Goal: Task Accomplishment & Management: Use online tool/utility

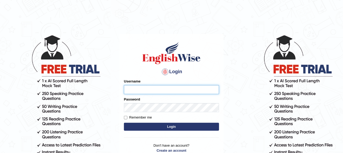
click at [140, 90] on input "Username" at bounding box center [171, 89] width 95 height 9
type input "vanni"
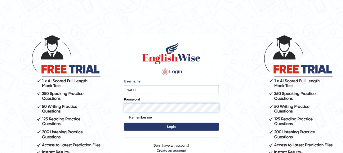
click at [124, 122] on button "Login" at bounding box center [171, 126] width 95 height 8
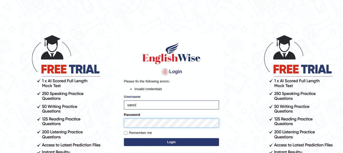
click at [124, 138] on button "Login" at bounding box center [171, 142] width 95 height 8
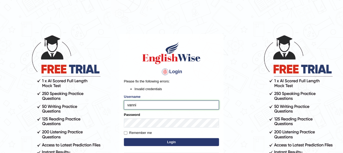
click at [161, 106] on input "vanni" at bounding box center [171, 104] width 95 height 9
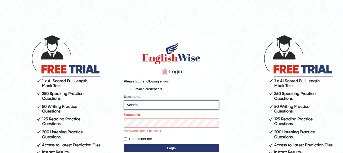
type input "vanni"
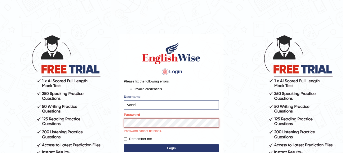
click at [124, 144] on button "Login" at bounding box center [171, 148] width 95 height 8
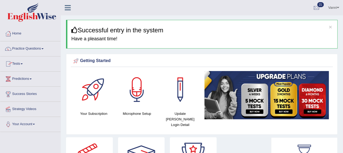
click at [30, 48] on link "Practice Questions" at bounding box center [30, 47] width 60 height 13
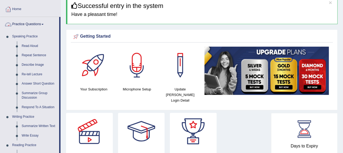
scroll to position [26, 0]
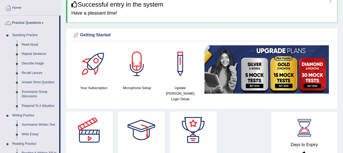
click at [36, 125] on link "Summarize Written Text" at bounding box center [39, 125] width 40 height 10
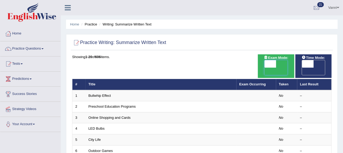
click at [274, 62] on span at bounding box center [271, 63] width 12 height 7
checkbox input "true"
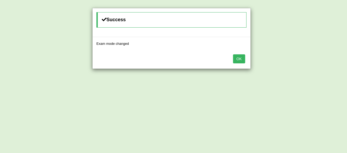
click at [242, 59] on button "OK" at bounding box center [239, 58] width 12 height 9
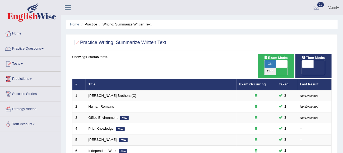
drag, startPoint x: 0, startPoint y: 0, endPoint x: 307, endPoint y: 66, distance: 313.8
click at [307, 66] on div "ON OFF" at bounding box center [313, 67] width 31 height 15
click at [307, 66] on span at bounding box center [308, 63] width 12 height 7
checkbox input "true"
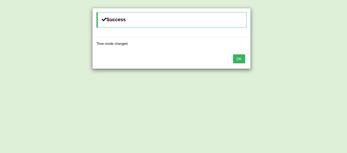
click at [240, 57] on button "OK" at bounding box center [239, 58] width 12 height 9
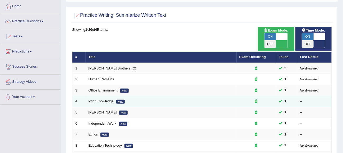
scroll to position [28, 0]
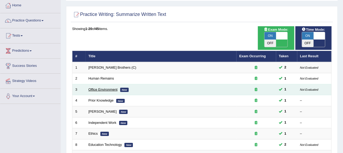
click at [101, 87] on link "Office Environment" at bounding box center [103, 89] width 29 height 4
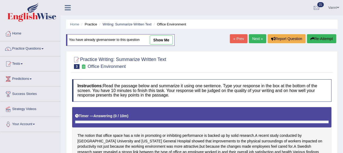
click at [161, 43] on link "show me" at bounding box center [161, 39] width 23 height 9
type textarea "The passage outlines recent study conducted by Harvard University and Massachus…"
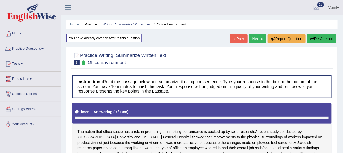
click at [20, 48] on link "Practice Questions" at bounding box center [30, 47] width 60 height 13
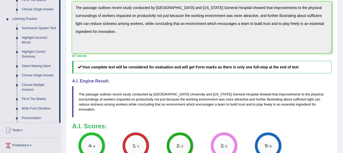
scroll to position [280, 0]
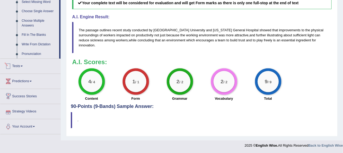
click at [19, 66] on link "Tests" at bounding box center [30, 65] width 60 height 13
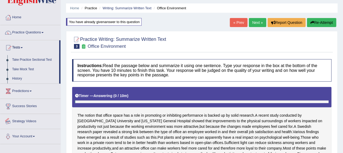
scroll to position [17, 0]
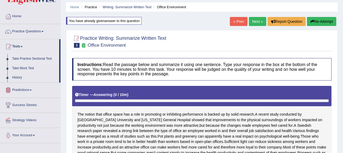
click at [28, 58] on link "Take Practice Sectional Test" at bounding box center [34, 59] width 49 height 10
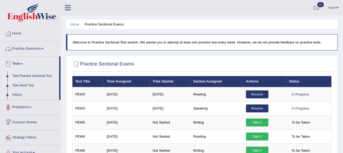
click at [25, 47] on link "Practice Questions" at bounding box center [30, 47] width 60 height 13
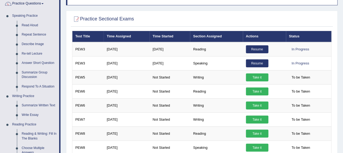
scroll to position [113, 0]
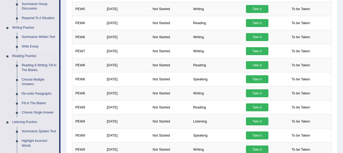
click at [35, 47] on link "Write Essay" at bounding box center [39, 47] width 40 height 10
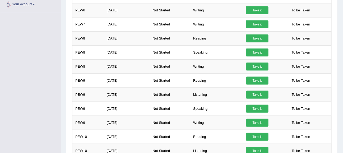
scroll to position [169, 0]
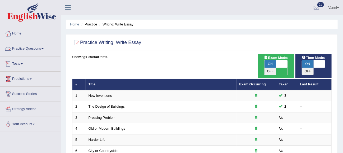
click at [18, 65] on link "Tests" at bounding box center [30, 62] width 60 height 13
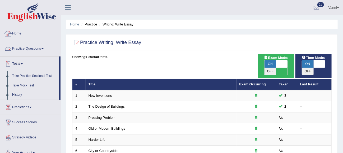
click at [28, 51] on link "Practice Questions" at bounding box center [30, 47] width 60 height 13
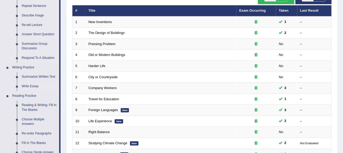
scroll to position [74, 0]
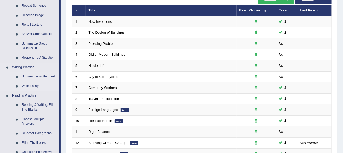
click at [34, 76] on link "Summarize Written Text" at bounding box center [39, 77] width 40 height 10
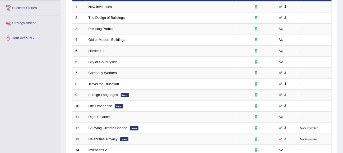
scroll to position [101, 0]
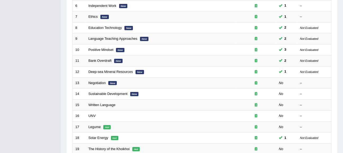
scroll to position [195, 0]
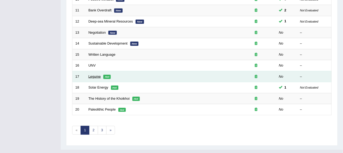
click at [99, 74] on link "Legume" at bounding box center [95, 76] width 12 height 4
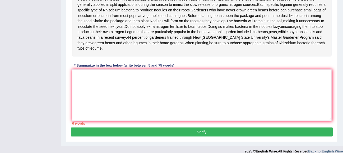
scroll to position [162, 0]
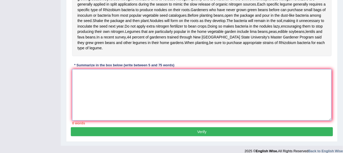
click at [90, 98] on textarea at bounding box center [202, 94] width 260 height 51
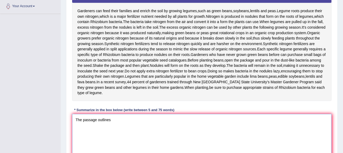
scroll to position [121, 0]
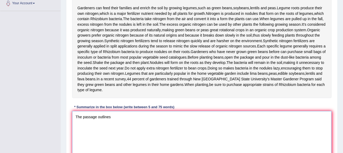
click at [124, 129] on textarea "The passage outlines" at bounding box center [202, 136] width 260 height 51
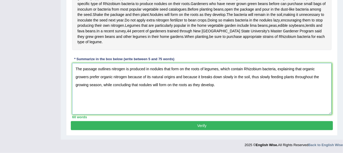
scroll to position [184, 0]
type textarea "The passage outlines nitrogen is produced in nodules that form on the roots of …"
click at [124, 128] on button "Verify" at bounding box center [202, 125] width 262 height 9
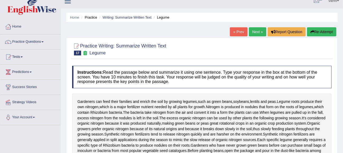
scroll to position [7, 0]
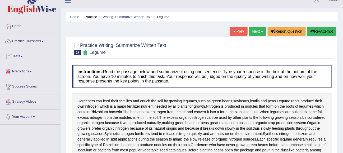
click at [22, 56] on link "Tests" at bounding box center [30, 55] width 60 height 13
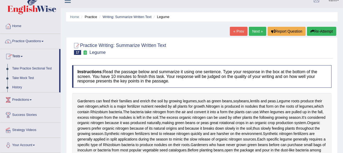
click at [25, 40] on link "Practice Questions" at bounding box center [30, 40] width 60 height 13
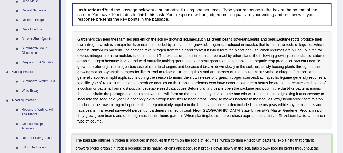
scroll to position [83, 0]
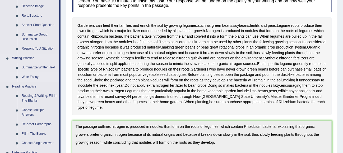
click at [29, 76] on link "Write Essay" at bounding box center [39, 77] width 40 height 10
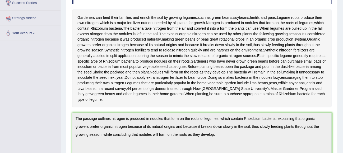
scroll to position [110, 0]
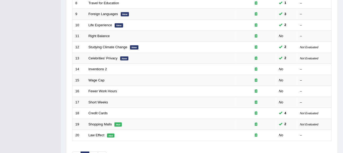
scroll to position [195, 0]
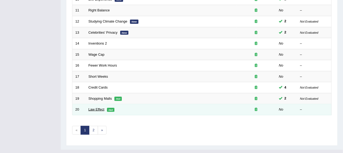
click at [101, 107] on link "Law Effect" at bounding box center [97, 109] width 16 height 4
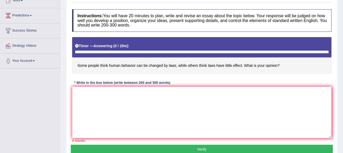
scroll to position [65, 0]
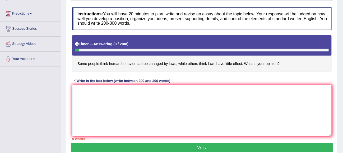
click at [101, 101] on textarea at bounding box center [202, 110] width 260 height 51
type textarea "i"
drag, startPoint x: 77, startPoint y: 62, endPoint x: 105, endPoint y: 63, distance: 27.8
click at [105, 63] on h4 "Some people think human behavior can be changed by laws, while others think law…" at bounding box center [202, 53] width 260 height 37
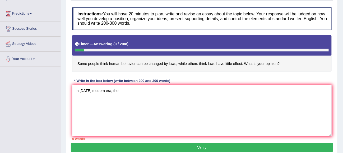
drag, startPoint x: 80, startPoint y: 62, endPoint x: 144, endPoint y: 63, distance: 64.0
click at [144, 63] on h4 "Some people think human behavior can be changed by laws, while others think law…" at bounding box center [202, 53] width 260 height 37
click at [126, 93] on textarea "In today's modern era, the" at bounding box center [202, 110] width 260 height 51
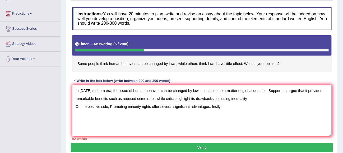
click at [213, 104] on textarea "In today's modern era, the issue of human behavior can be changed by laws, has …" at bounding box center [202, 110] width 260 height 51
click at [231, 110] on textarea "In today's modern era, the issue of human behavior can be changed by laws, has …" at bounding box center [202, 110] width 260 height 51
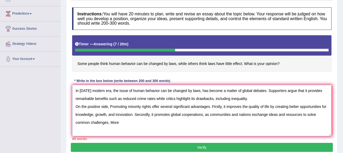
click at [110, 124] on textarea "In today's modern era, the issue of human behavior can be changed by laws, has …" at bounding box center [202, 110] width 260 height 51
click at [120, 121] on textarea "In today's modern era, the issue of human behavior can be changed by laws, has …" at bounding box center [202, 110] width 260 height 51
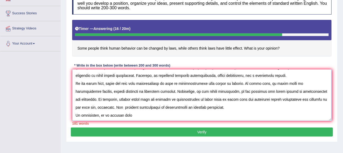
scroll to position [85, 0]
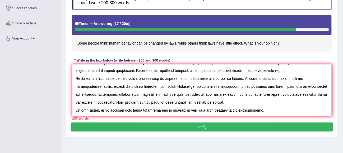
click at [198, 111] on textarea at bounding box center [202, 89] width 260 height 51
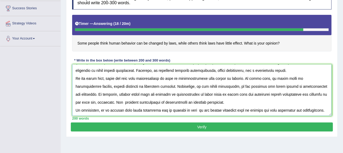
scroll to position [39, 0]
type textarea "In [DATE] modern era, the issue of human behavior can be changed by laws, has b…"
click at [193, 124] on button "Verify" at bounding box center [202, 126] width 262 height 9
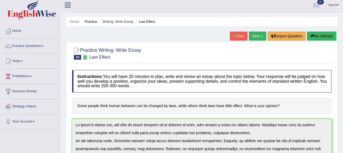
scroll to position [0, 0]
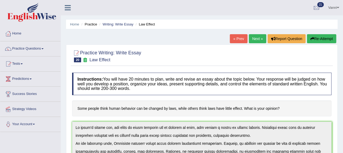
click at [235, 39] on link "« Prev" at bounding box center [238, 38] width 17 height 9
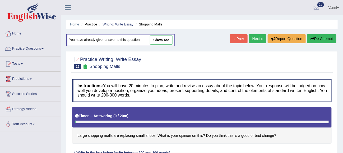
click at [253, 42] on link "Next »" at bounding box center [257, 38] width 17 height 9
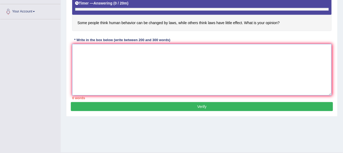
click at [194, 59] on textarea at bounding box center [202, 69] width 260 height 51
paste textarea "The passage outlines damage to the hippocampus has been observed upon post mort…"
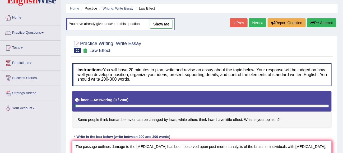
scroll to position [15, 0]
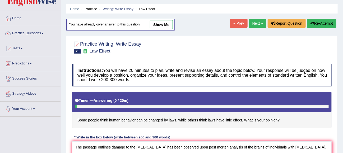
click at [165, 25] on link "show me" at bounding box center [161, 24] width 23 height 9
type textarea "In today's modern era, the issue of human behavior can be changed by laws, has …"
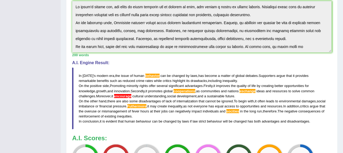
scroll to position [151, 0]
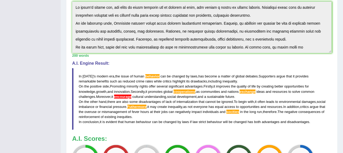
drag, startPoint x: 78, startPoint y: 74, endPoint x: 216, endPoint y: 59, distance: 138.6
click at [175, 83] on blockquote "In today ' s modern era , the issue of human behavior can be changed by laws , …" at bounding box center [202, 99] width 260 height 62
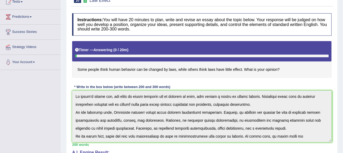
scroll to position [52, 0]
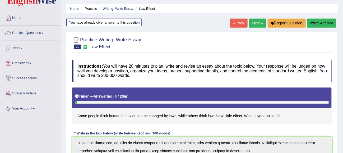
scroll to position [15, 0]
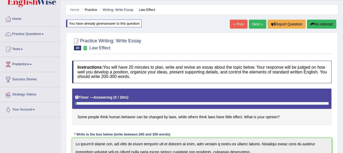
click at [319, 26] on button "Re-Attempt" at bounding box center [321, 24] width 29 height 9
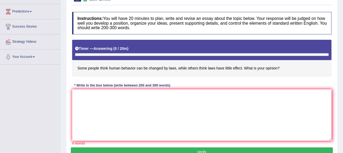
scroll to position [86, 0]
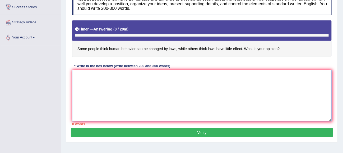
click at [144, 75] on textarea at bounding box center [202, 95] width 260 height 51
paste textarea "In today's modern era, the issue of human behavior can be changed by laws, has …"
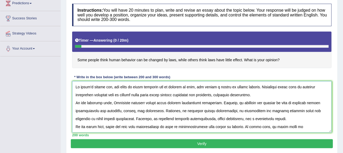
scroll to position [75, 0]
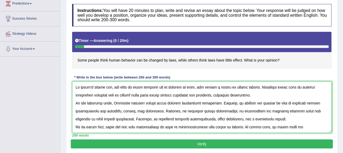
click at [159, 87] on textarea at bounding box center [202, 106] width 260 height 51
click at [192, 110] on textarea at bounding box center [202, 106] width 260 height 51
click at [259, 110] on textarea at bounding box center [202, 106] width 260 height 51
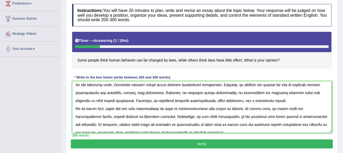
scroll to position [18, 0]
click at [148, 101] on textarea at bounding box center [202, 106] width 260 height 51
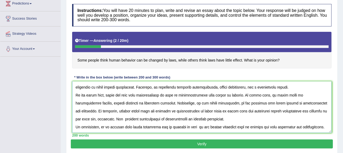
scroll to position [37, 0]
drag, startPoint x: 177, startPoint y: 97, endPoint x: 163, endPoint y: 106, distance: 15.8
click at [163, 106] on textarea at bounding box center [202, 106] width 260 height 51
click at [167, 98] on textarea at bounding box center [202, 106] width 260 height 51
click at [160, 97] on textarea at bounding box center [202, 106] width 260 height 51
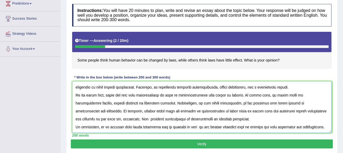
click at [217, 111] on textarea at bounding box center [202, 106] width 260 height 51
click at [221, 111] on textarea at bounding box center [202, 106] width 260 height 51
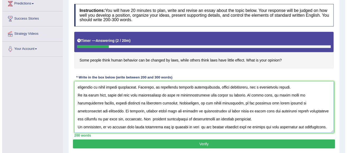
scroll to position [39, 0]
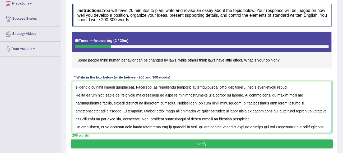
click at [307, 104] on textarea at bounding box center [202, 106] width 260 height 51
click at [277, 126] on textarea at bounding box center [202, 106] width 260 height 51
type textarea "In [DATE] modern era, the issue of human behaviour can be changed by laws, has …"
click at [199, 143] on button "Verify" at bounding box center [202, 143] width 262 height 9
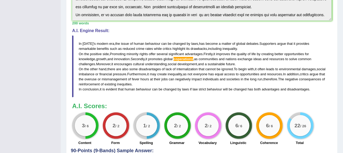
scroll to position [154, 0]
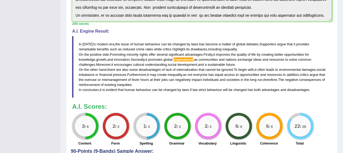
drag, startPoint x: 79, startPoint y: 42, endPoint x: 122, endPoint y: 47, distance: 43.2
click at [122, 47] on blockquote "In today ' s modern era , the issue of human behaviour can be changed by laws ,…" at bounding box center [202, 67] width 260 height 62
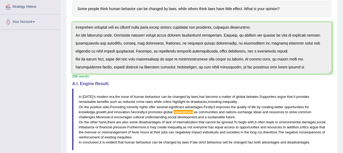
scroll to position [0, 0]
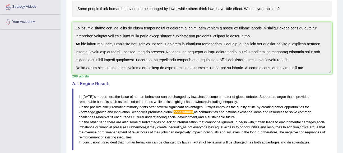
click at [61, 20] on div "Home Practice Writing: Write Essay Law Effect You have already given answer to …" at bounding box center [202, 112] width 283 height 429
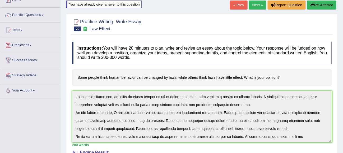
scroll to position [33, 0]
click at [319, 8] on button "Re-Attempt" at bounding box center [321, 5] width 29 height 9
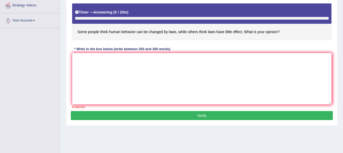
scroll to position [125, 0]
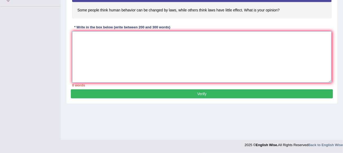
click at [201, 49] on textarea at bounding box center [202, 56] width 260 height 51
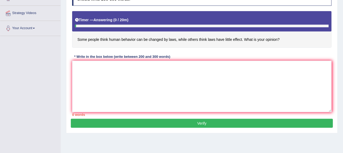
scroll to position [94, 0]
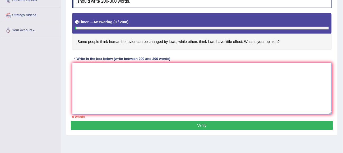
click at [202, 69] on textarea at bounding box center [202, 88] width 260 height 51
paste textarea "In [DATE] modern era, the issue of human behaviour can be changed by laws, has …"
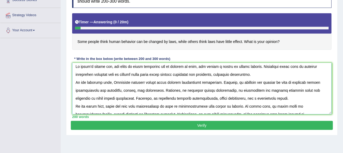
scroll to position [0, 0]
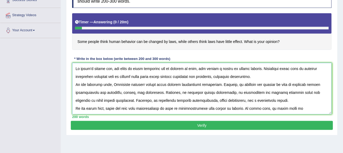
click at [206, 92] on textarea at bounding box center [202, 88] width 260 height 51
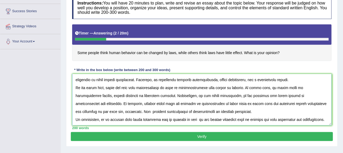
scroll to position [38, 0]
click at [198, 111] on textarea at bounding box center [202, 99] width 260 height 51
type textarea "In [DATE] modern era, the issue of human behaviour can be changed by laws, has …"
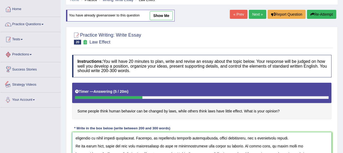
scroll to position [24, 0]
